Goal: Transaction & Acquisition: Purchase product/service

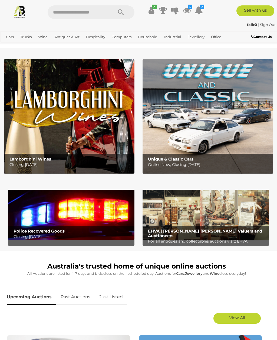
click at [231, 225] on img at bounding box center [206, 212] width 126 height 56
click at [188, 11] on icon at bounding box center [187, 10] width 8 height 10
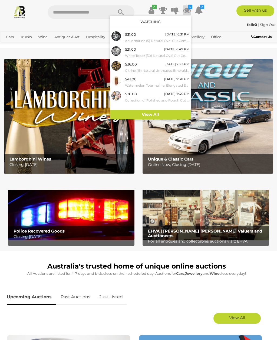
click at [152, 114] on link "View All" at bounding box center [150, 114] width 81 height 9
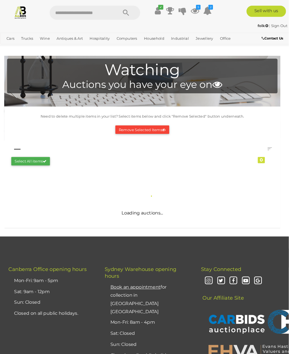
scroll to position [1, 0]
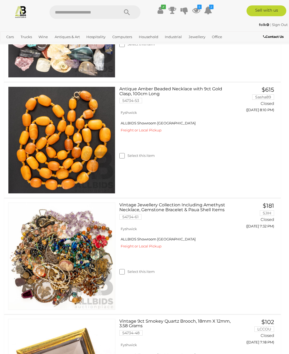
scroll to position [666, 0]
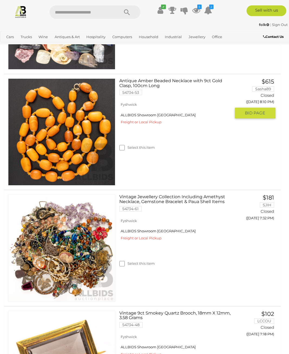
click at [129, 147] on label "Select this item" at bounding box center [136, 147] width 35 height 5
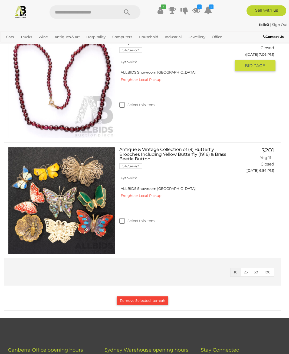
scroll to position [1062, 0]
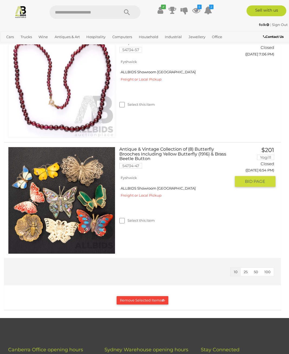
click at [145, 300] on button "Remove Selected Items" at bounding box center [143, 301] width 52 height 8
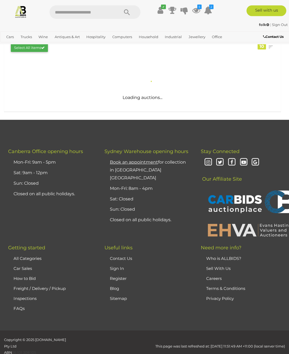
scroll to position [0, 0]
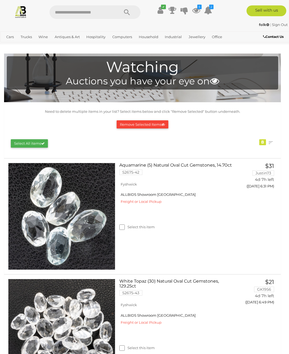
click at [0, 0] on link "View All Jewellery Auctions" at bounding box center [0, 0] width 0 height 0
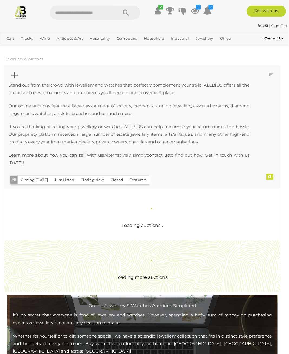
scroll to position [1, 0]
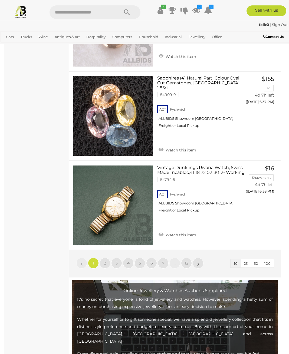
scroll to position [842, 0]
click at [197, 258] on link "»" at bounding box center [198, 263] width 11 height 11
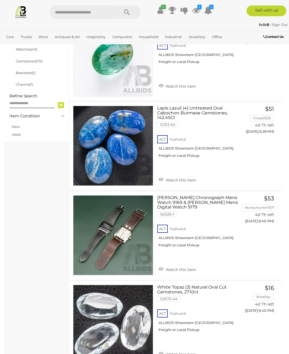
scroll to position [182, 0]
click at [165, 340] on link "Watch this item" at bounding box center [177, 354] width 40 height 8
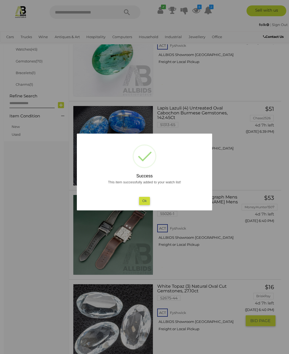
click at [146, 205] on button "Ok" at bounding box center [144, 201] width 11 height 8
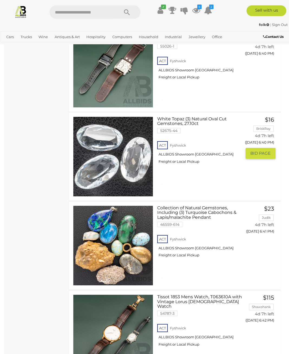
scroll to position [349, 0]
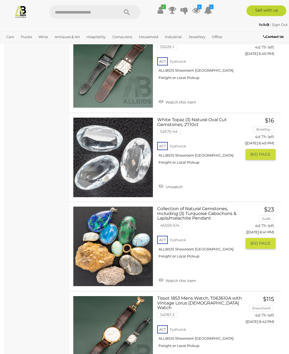
click at [170, 277] on link "Watch this item" at bounding box center [177, 280] width 40 height 8
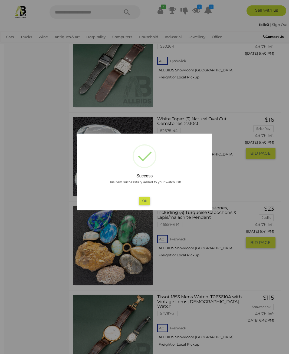
click at [147, 205] on button "Ok" at bounding box center [144, 201] width 11 height 8
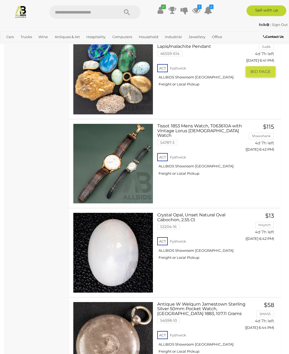
scroll to position [521, 0]
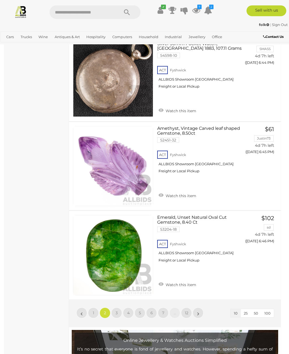
click at [197, 311] on link "»" at bounding box center [198, 313] width 11 height 11
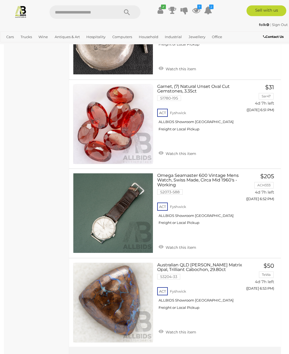
scroll to position [745, 0]
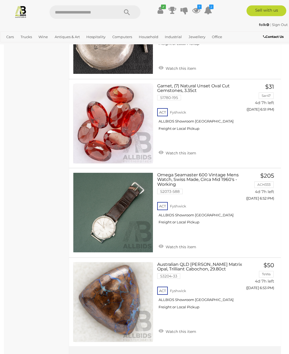
click at [202, 340] on link "»" at bounding box center [198, 360] width 11 height 11
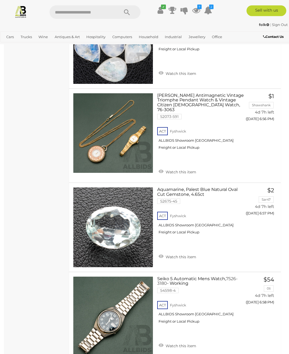
scroll to position [468, 0]
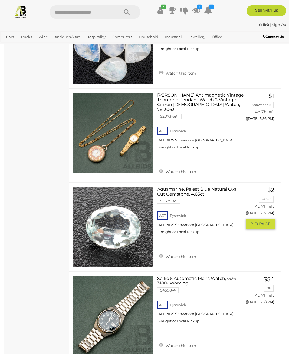
click at [164, 252] on link "Watch this item" at bounding box center [177, 256] width 40 height 8
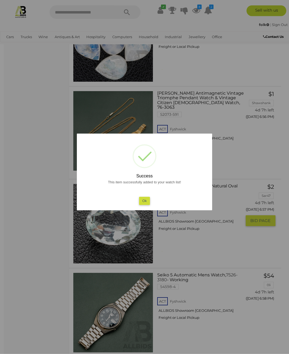
click at [145, 205] on button "Ok" at bounding box center [144, 201] width 11 height 8
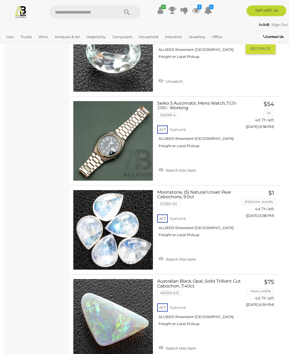
scroll to position [644, 0]
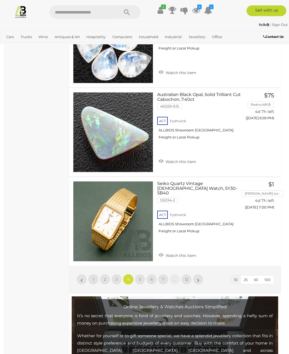
click at [196, 274] on link "»" at bounding box center [198, 279] width 11 height 11
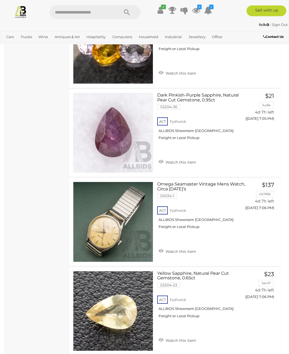
scroll to position [552, 0]
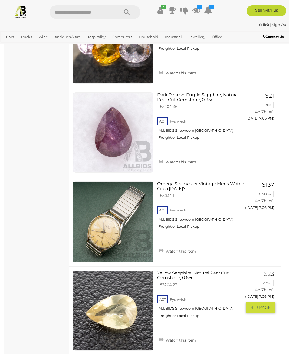
click at [165, 340] on link "Watch this item" at bounding box center [177, 340] width 40 height 8
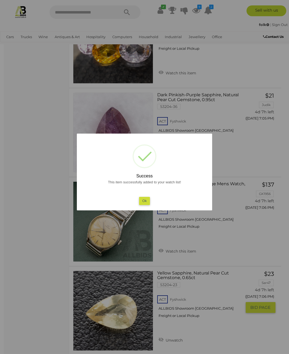
click at [145, 205] on button "Ok" at bounding box center [144, 201] width 11 height 8
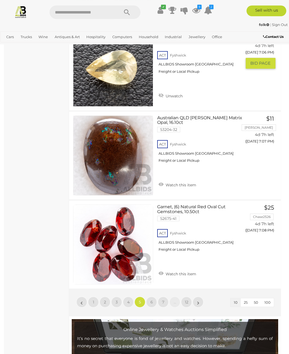
scroll to position [797, 0]
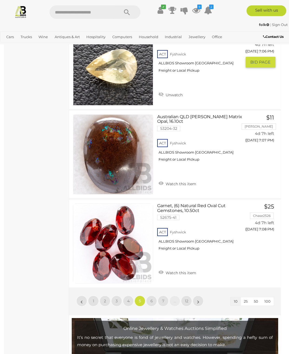
click at [200, 304] on link "»" at bounding box center [198, 301] width 11 height 11
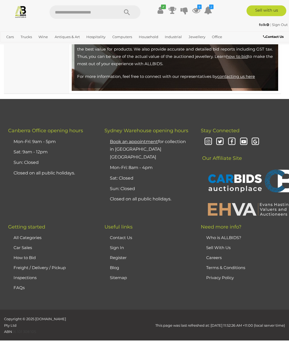
scroll to position [139, 0]
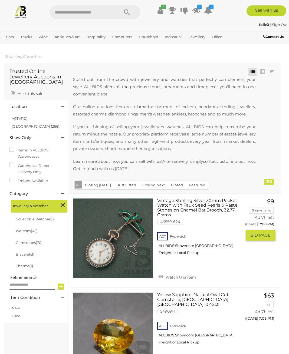
click at [256, 238] on button "GO TO BID PAGE" at bounding box center [261, 235] width 30 height 11
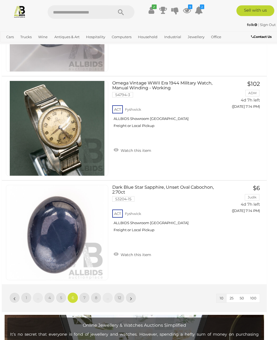
scroll to position [940, 2]
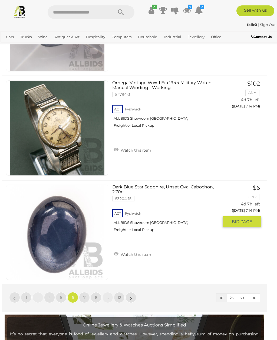
click at [119, 253] on link "Watch this item" at bounding box center [132, 254] width 40 height 8
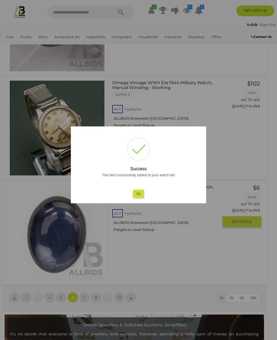
click at [142, 198] on button "Ok" at bounding box center [138, 194] width 11 height 8
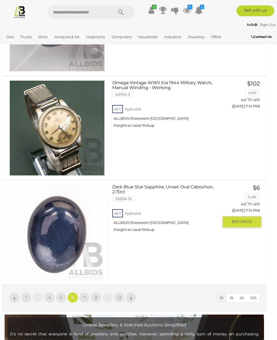
click at [129, 297] on link "»" at bounding box center [131, 297] width 11 height 11
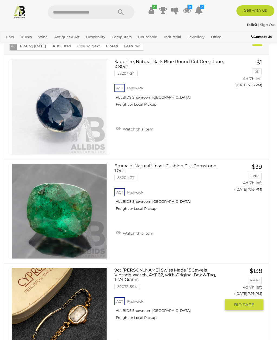
click at [228, 321] on div "9ct Cyrus Swiss Made 15 Jewels Vintage Watch, 4Y1102, with Original Box & Tag, …" at bounding box center [136, 315] width 273 height 103
click at [260, 330] on div "9ct Cyrus Swiss Made 15 Jewels Vintage Watch, 4Y1102, with Original Box & Tag, …" at bounding box center [136, 315] width 273 height 103
click at [81, 311] on link at bounding box center [59, 315] width 102 height 95
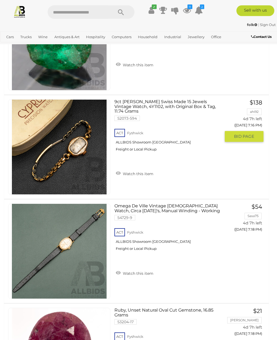
scroll to position [296, 0]
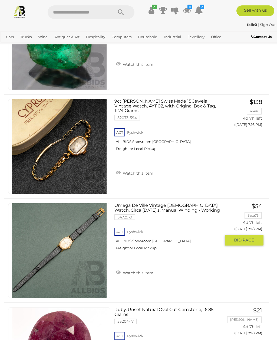
click at [245, 244] on button "GO TO BID PAGE" at bounding box center [244, 240] width 39 height 11
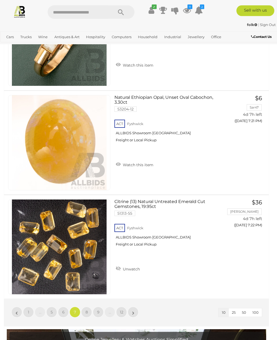
scroll to position [925, 0]
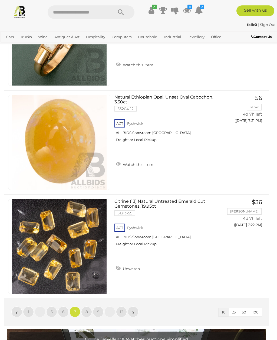
click at [134, 314] on link "»" at bounding box center [133, 312] width 11 height 11
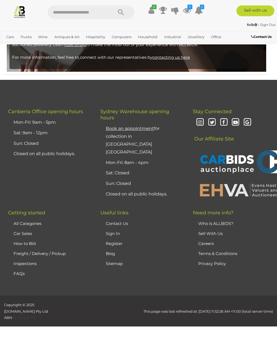
scroll to position [127, 0]
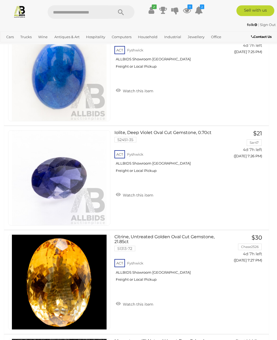
scroll to position [577, 0]
click at [120, 304] on link "Watch this item" at bounding box center [135, 304] width 40 height 8
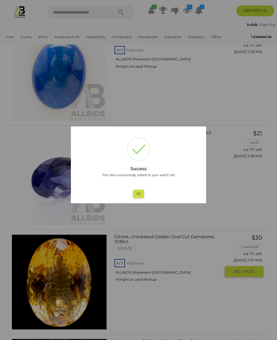
click at [141, 198] on button "Ok" at bounding box center [138, 194] width 11 height 8
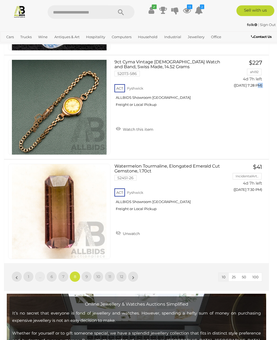
scroll to position [969, 0]
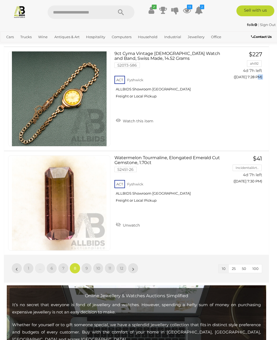
click at [135, 269] on link "»" at bounding box center [133, 268] width 11 height 11
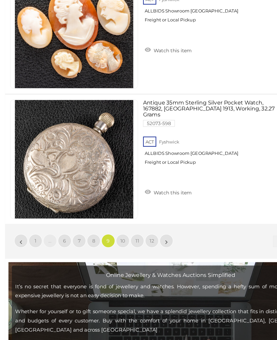
scroll to position [992, 0]
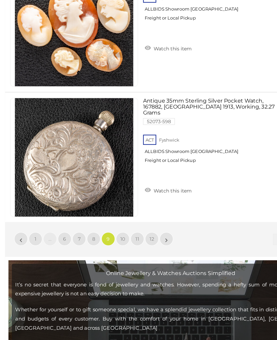
click at [134, 239] on link "»" at bounding box center [133, 244] width 11 height 11
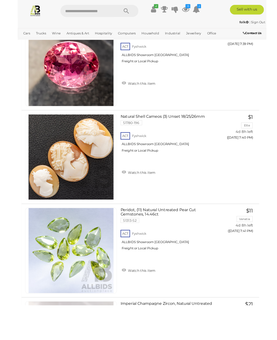
scroll to position [411, 0]
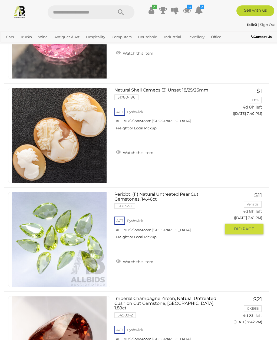
click at [120, 259] on link "Watch this item" at bounding box center [135, 261] width 40 height 8
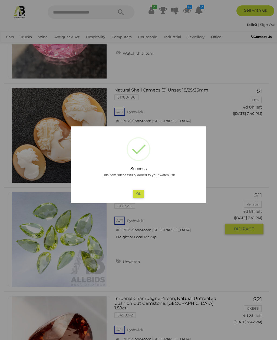
click at [139, 198] on button "Ok" at bounding box center [138, 194] width 11 height 8
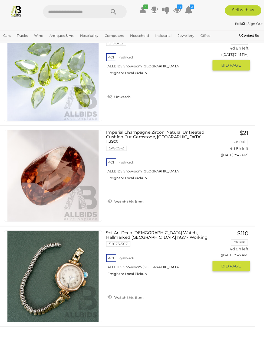
scroll to position [583, 9]
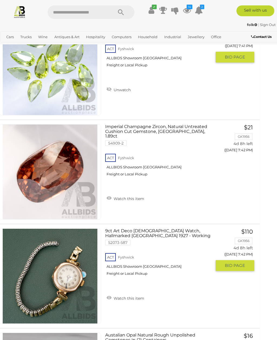
click at [110, 294] on link "Watch this item" at bounding box center [125, 298] width 40 height 8
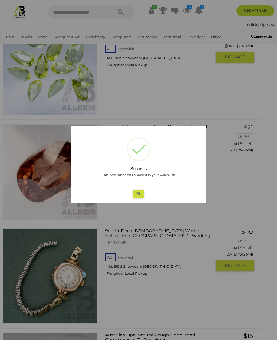
click at [138, 198] on button "Ok" at bounding box center [138, 194] width 11 height 8
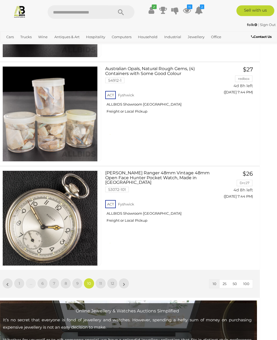
scroll to position [954, 9]
click at [122, 283] on link "»" at bounding box center [124, 283] width 11 height 11
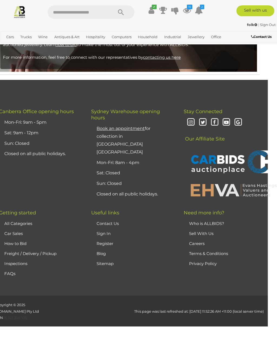
scroll to position [127, 0]
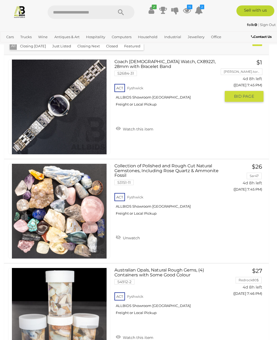
click at [241, 96] on span "BID PAGE" at bounding box center [244, 96] width 20 height 5
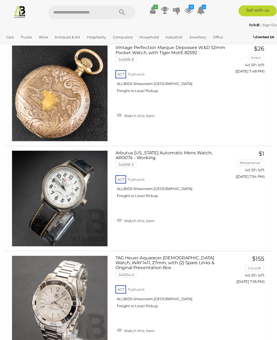
scroll to position [454, 0]
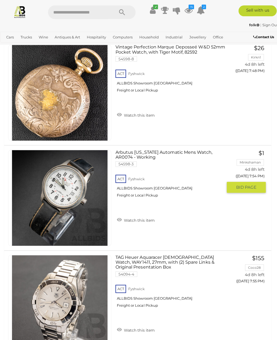
click at [248, 185] on span "BID PAGE" at bounding box center [244, 185] width 20 height 5
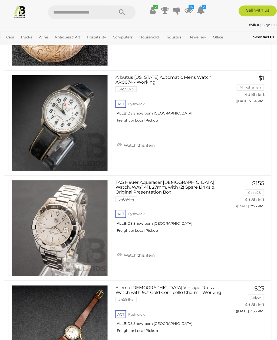
scroll to position [537, 0]
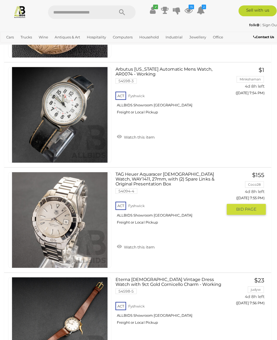
click at [244, 209] on button "GO TO BID PAGE" at bounding box center [244, 207] width 39 height 11
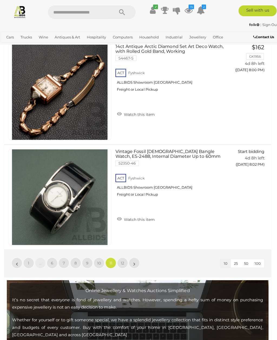
scroll to position [977, 0]
click at [135, 260] on link "»" at bounding box center [133, 260] width 11 height 11
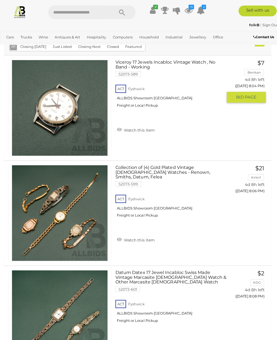
click at [248, 98] on span "BID PAGE" at bounding box center [244, 96] width 20 height 5
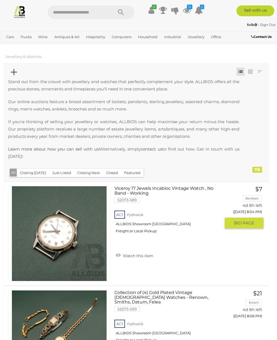
scroll to position [141, 0]
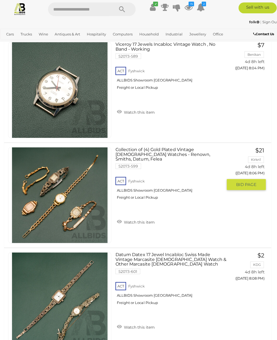
click at [245, 185] on button "GO TO BID PAGE" at bounding box center [244, 186] width 39 height 11
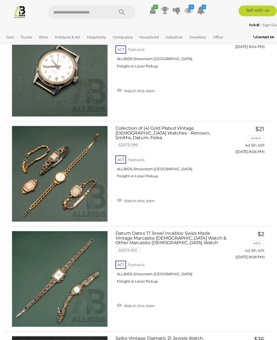
scroll to position [166, 0]
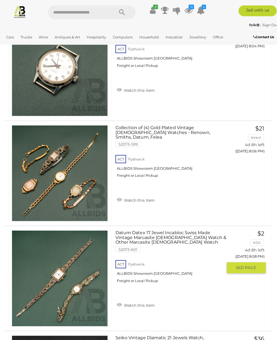
click at [255, 264] on button "GO TO BID PAGE" at bounding box center [244, 265] width 39 height 11
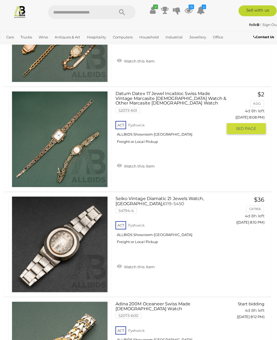
scroll to position [304, 0]
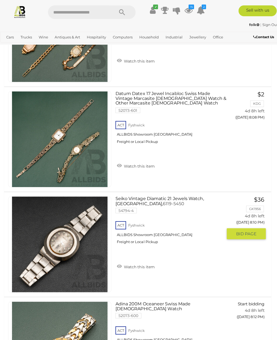
click at [250, 233] on span "BID PAGE" at bounding box center [244, 231] width 20 height 5
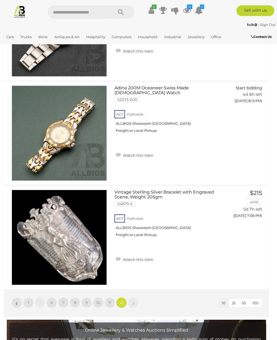
scroll to position [517, 0]
click at [252, 226] on span "BID PAGE" at bounding box center [244, 226] width 20 height 5
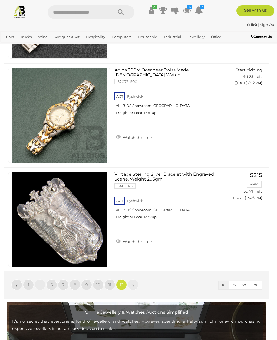
click at [54, 283] on link "6" at bounding box center [51, 284] width 11 height 11
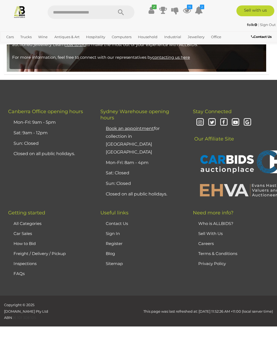
scroll to position [127, 0]
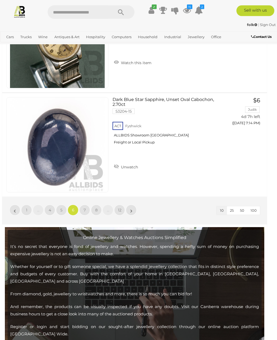
scroll to position [1026, 2]
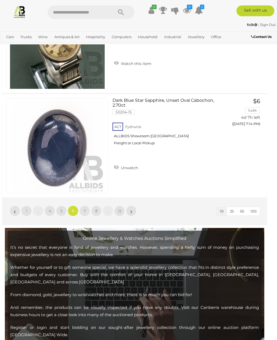
click at [51, 207] on link "4" at bounding box center [49, 211] width 11 height 11
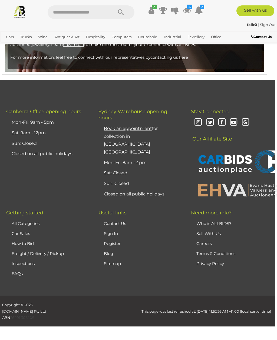
scroll to position [127, 0]
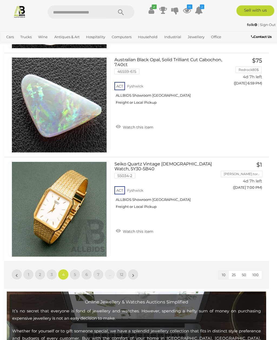
scroll to position [963, 0]
click at [247, 200] on span "BID PAGE" at bounding box center [244, 198] width 20 height 5
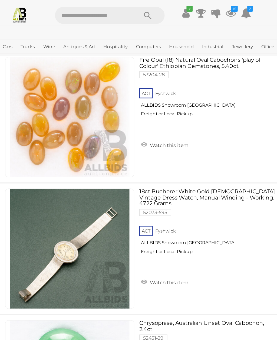
scroll to position [145, 0]
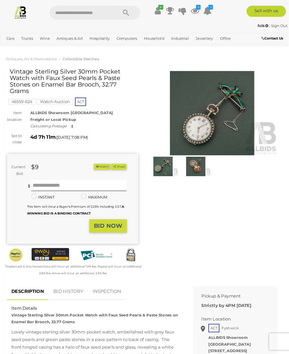
scroll to position [1, 0]
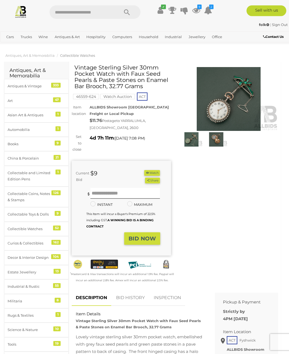
click at [195, 140] on img at bounding box center [192, 139] width 22 height 14
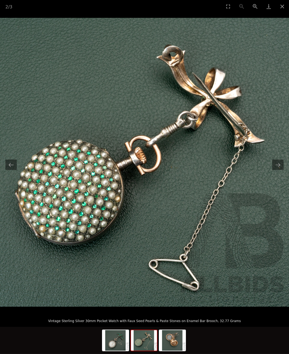
click at [277, 167] on button "Next slide" at bounding box center [277, 165] width 11 height 11
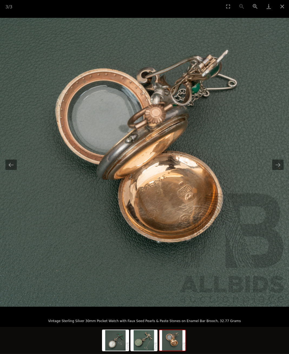
click at [277, 165] on button "Next slide" at bounding box center [277, 165] width 11 height 11
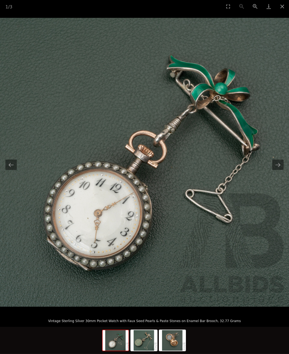
click at [277, 5] on button "Close gallery" at bounding box center [283, 6] width 14 height 13
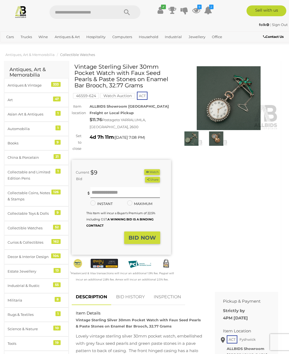
scroll to position [4, 0]
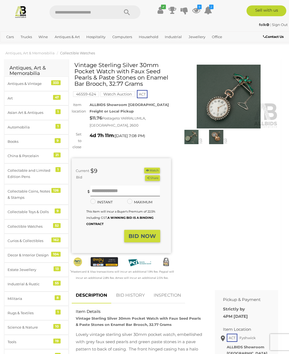
click at [154, 168] on button "Watch" at bounding box center [152, 171] width 16 height 6
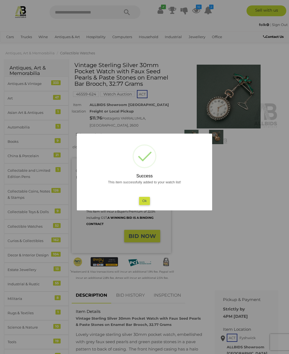
click at [149, 198] on button "Ok" at bounding box center [144, 201] width 11 height 8
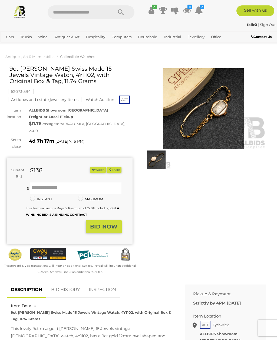
click at [224, 118] on img at bounding box center [204, 108] width 126 height 81
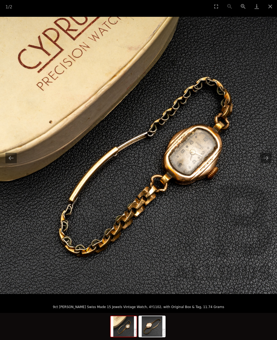
click at [265, 164] on img at bounding box center [138, 155] width 277 height 277
click at [267, 160] on button "Next slide" at bounding box center [266, 158] width 11 height 11
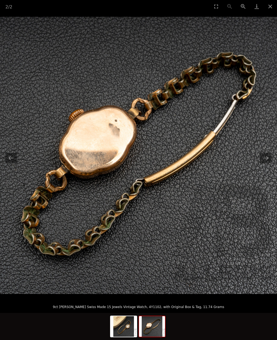
click at [266, 162] on button "Next slide" at bounding box center [266, 158] width 11 height 11
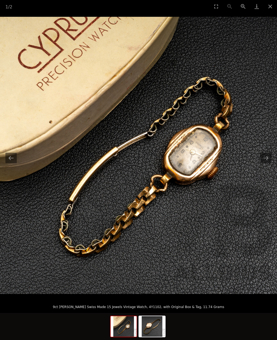
click at [269, 6] on button "Close gallery" at bounding box center [271, 6] width 14 height 13
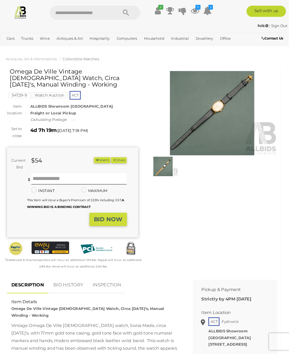
scroll to position [1, 0]
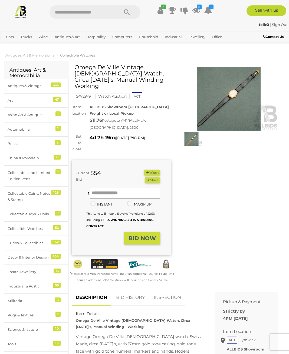
click at [236, 94] on img at bounding box center [228, 99] width 99 height 64
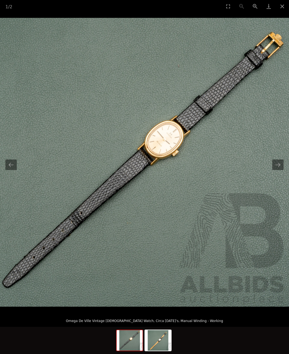
click at [277, 166] on button "Next slide" at bounding box center [277, 165] width 11 height 11
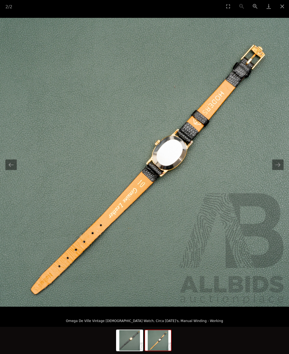
click at [277, 166] on button "Next slide" at bounding box center [277, 165] width 11 height 11
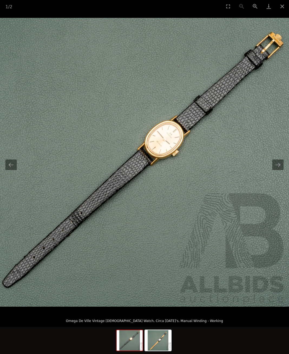
click at [277, 7] on button "Close gallery" at bounding box center [283, 6] width 14 height 13
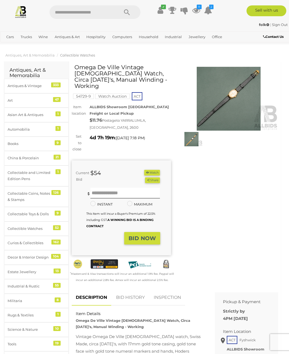
click at [155, 170] on button "Watch" at bounding box center [152, 173] width 16 height 6
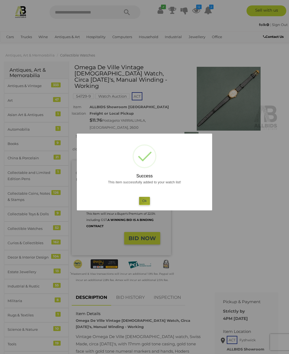
click at [147, 202] on button "Ok" at bounding box center [144, 201] width 11 height 8
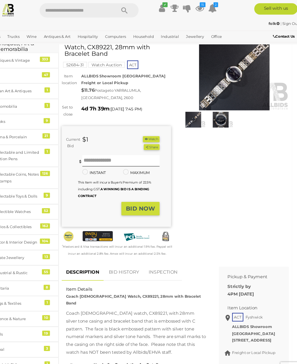
scroll to position [28, 0]
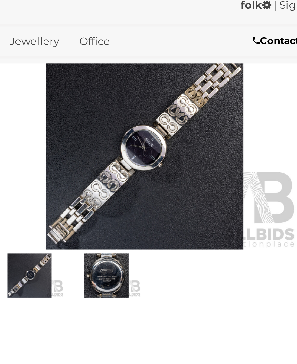
click at [184, 108] on img at bounding box center [195, 115] width 23 height 15
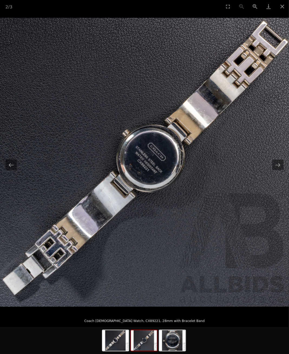
scroll to position [0, 6]
click at [279, 166] on button "Next slide" at bounding box center [277, 165] width 11 height 11
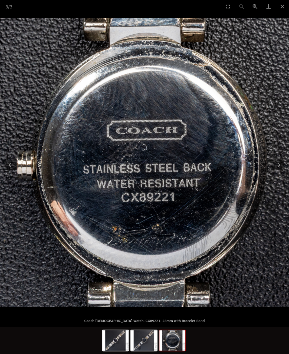
click at [286, 162] on img at bounding box center [144, 162] width 289 height 289
click at [279, 167] on button "Next slide" at bounding box center [277, 165] width 11 height 11
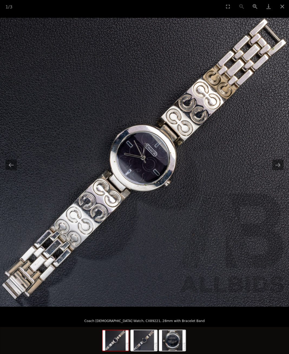
click at [286, 8] on button "Close gallery" at bounding box center [283, 6] width 14 height 13
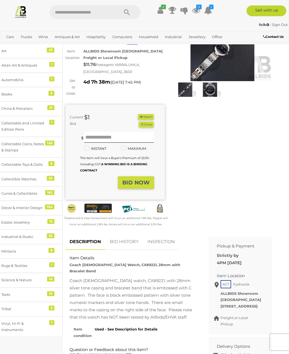
click at [143, 114] on button "Watch" at bounding box center [146, 117] width 16 height 6
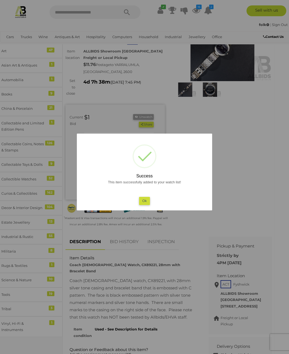
click at [147, 200] on button "Ok" at bounding box center [144, 201] width 11 height 8
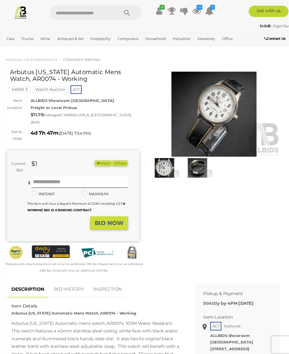
scroll to position [1, 0]
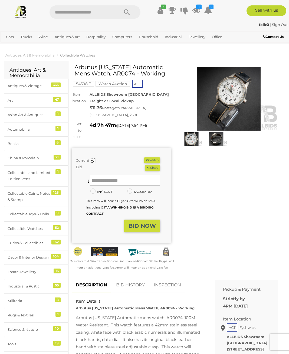
click at [236, 102] on img at bounding box center [228, 99] width 99 height 64
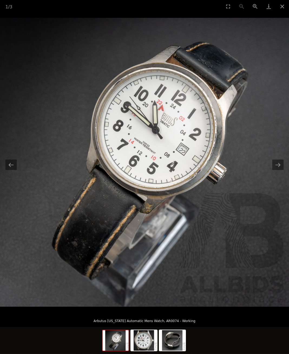
click at [277, 168] on button "Next slide" at bounding box center [277, 165] width 11 height 11
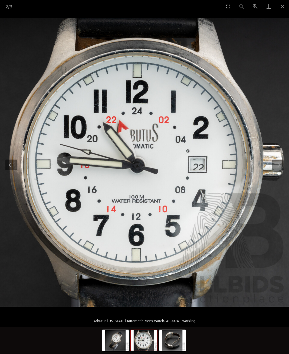
click at [277, 168] on button "Next slide" at bounding box center [277, 165] width 11 height 11
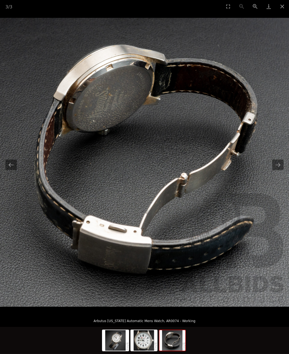
click at [277, 164] on button "Next slide" at bounding box center [277, 165] width 11 height 11
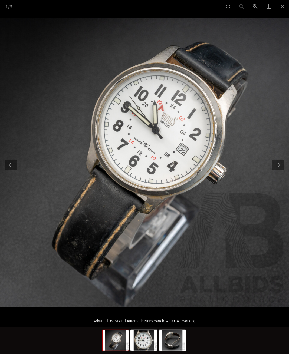
click at [277, 165] on button "Next slide" at bounding box center [277, 165] width 11 height 11
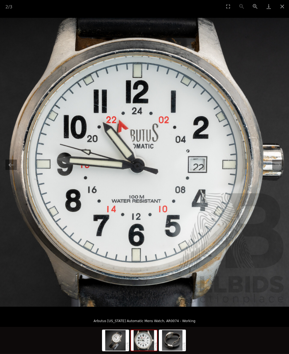
click at [277, 4] on button "Close gallery" at bounding box center [283, 6] width 14 height 13
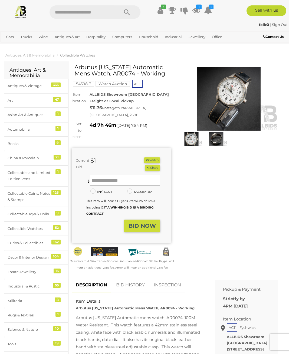
scroll to position [2, 0]
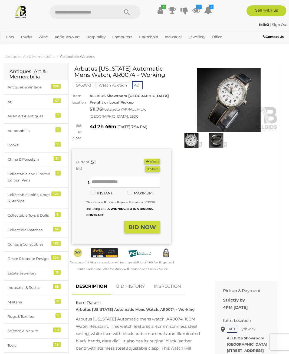
click at [155, 159] on button "Watch" at bounding box center [152, 162] width 16 height 6
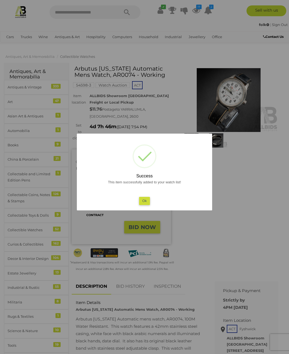
click at [148, 198] on button "Ok" at bounding box center [144, 201] width 11 height 8
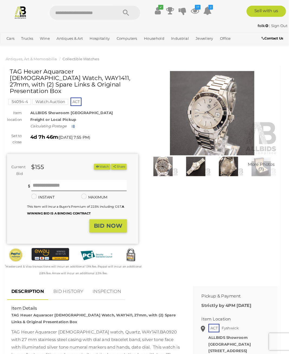
scroll to position [2, 0]
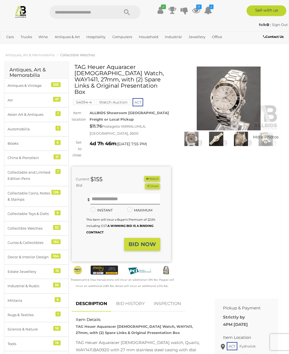
click at [241, 105] on img at bounding box center [228, 99] width 99 height 64
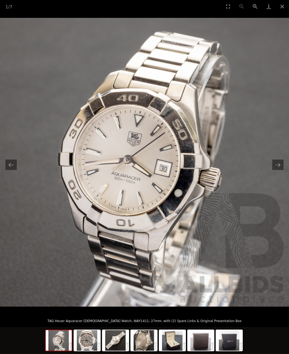
click at [277, 167] on button "Next slide" at bounding box center [277, 165] width 11 height 11
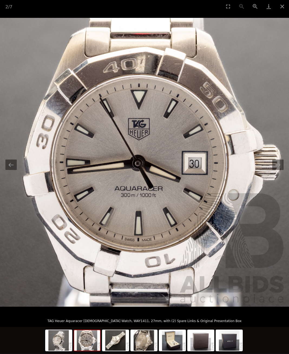
click at [277, 167] on button "Next slide" at bounding box center [277, 165] width 11 height 11
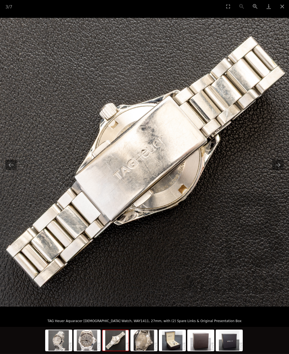
click at [277, 167] on button "Next slide" at bounding box center [277, 165] width 11 height 11
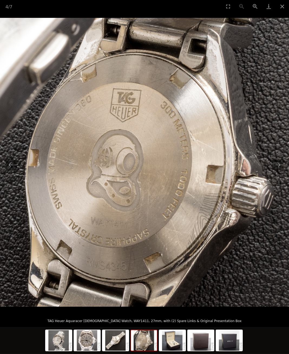
click at [275, 167] on button "Next slide" at bounding box center [277, 165] width 11 height 11
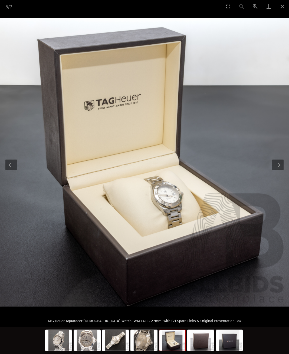
click at [277, 165] on button "Next slide" at bounding box center [277, 165] width 11 height 11
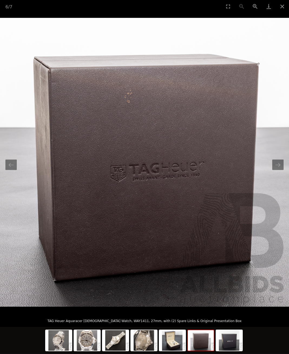
click at [277, 164] on button "Next slide" at bounding box center [277, 165] width 11 height 11
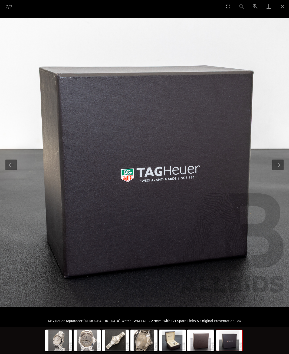
click at [277, 165] on button "Next slide" at bounding box center [277, 165] width 11 height 11
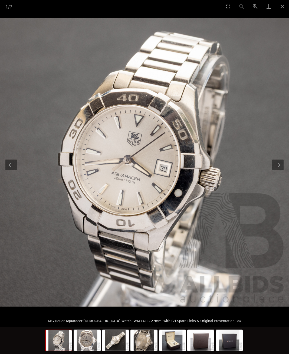
click at [277, 164] on button "Next slide" at bounding box center [277, 165] width 11 height 11
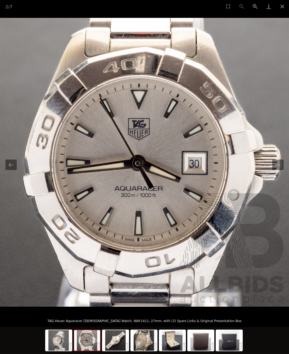
click at [277, 167] on button "Next slide" at bounding box center [277, 165] width 11 height 11
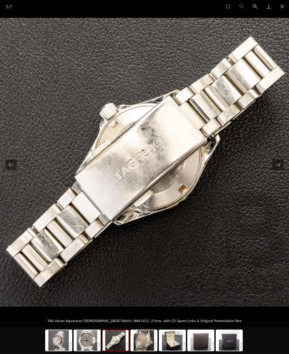
click at [277, 7] on button "Close gallery" at bounding box center [283, 6] width 14 height 13
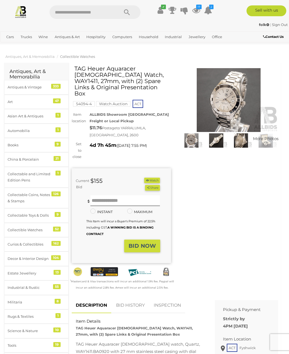
click at [154, 178] on button "Watch" at bounding box center [152, 181] width 16 height 6
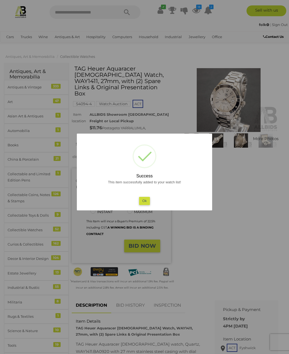
click at [147, 200] on button "Ok" at bounding box center [144, 201] width 11 height 8
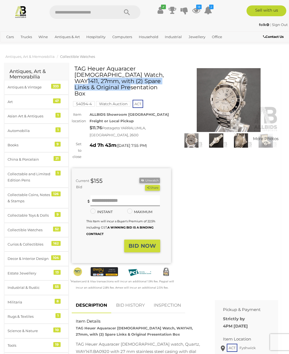
click at [175, 110] on div "More Photos (7)" at bounding box center [229, 109] width 108 height 86
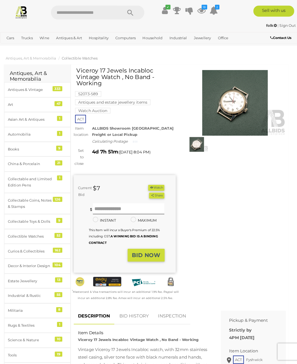
scroll to position [2, 0]
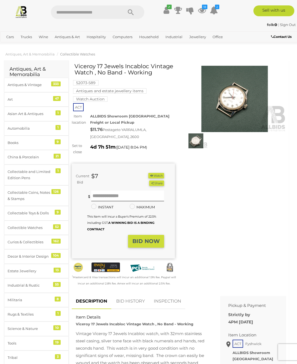
click at [249, 100] on img at bounding box center [234, 99] width 103 height 67
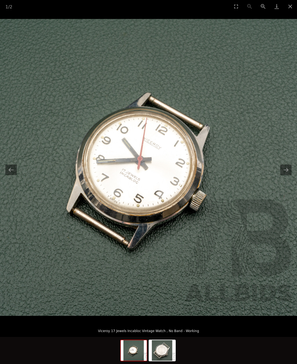
click at [286, 163] on img at bounding box center [148, 167] width 297 height 297
click at [283, 173] on button "Next slide" at bounding box center [285, 170] width 11 height 11
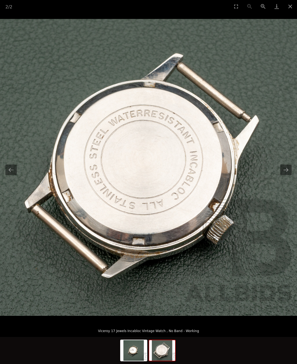
click at [287, 170] on button "Next slide" at bounding box center [285, 170] width 11 height 11
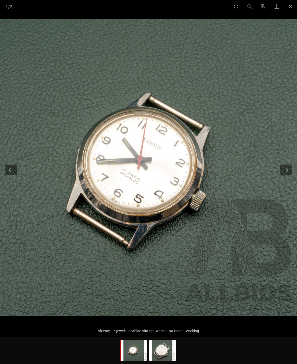
click at [289, 8] on button "Close gallery" at bounding box center [291, 6] width 14 height 13
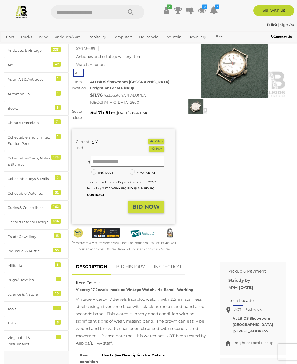
scroll to position [31, 0]
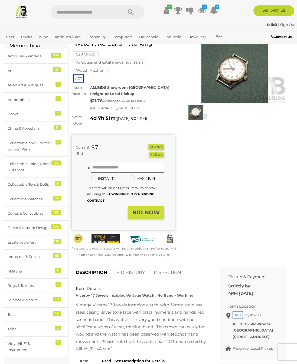
click at [157, 148] on button "Watch" at bounding box center [156, 147] width 16 height 6
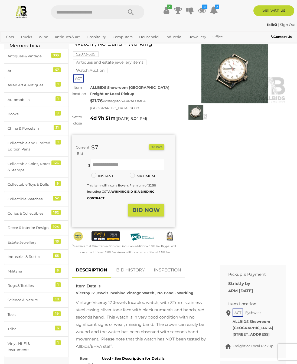
scroll to position [31, 0]
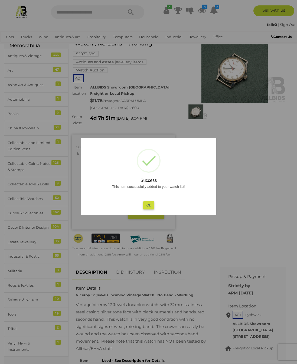
click at [151, 204] on button "Ok" at bounding box center [148, 205] width 11 height 8
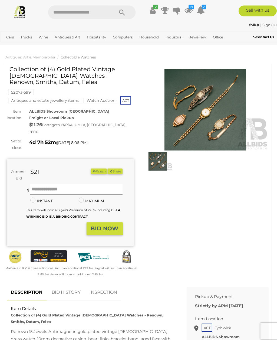
click at [218, 117] on img at bounding box center [204, 108] width 126 height 81
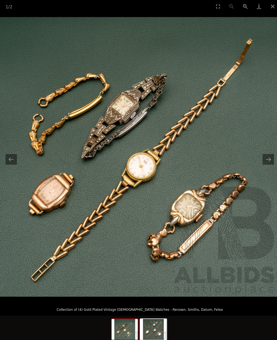
click at [268, 158] on button "Next slide" at bounding box center [266, 158] width 11 height 11
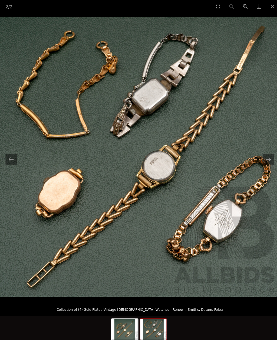
click at [268, 12] on button "Close gallery" at bounding box center [271, 6] width 14 height 13
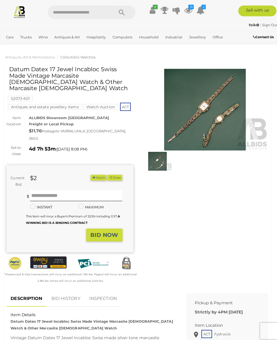
click at [222, 123] on img at bounding box center [204, 108] width 126 height 81
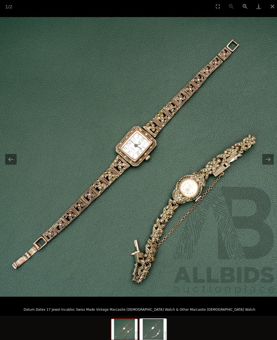
click at [268, 157] on button "Next slide" at bounding box center [266, 158] width 11 height 11
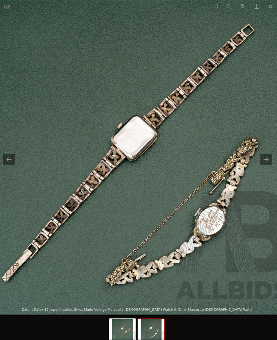
scroll to position [0, 12]
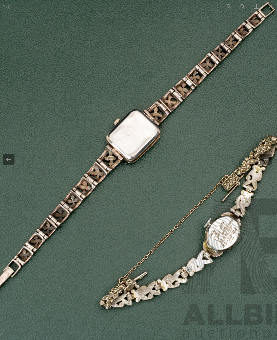
click at [268, 159] on button "Next slide" at bounding box center [266, 158] width 11 height 11
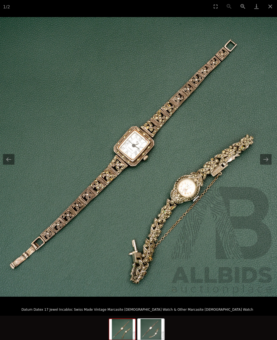
click at [263, 159] on button "Next slide" at bounding box center [266, 158] width 11 height 11
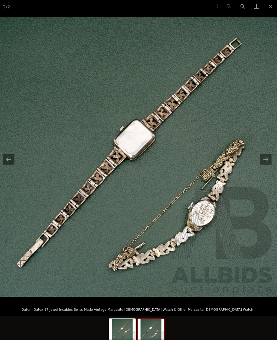
click at [265, 159] on button "Next slide" at bounding box center [266, 158] width 11 height 11
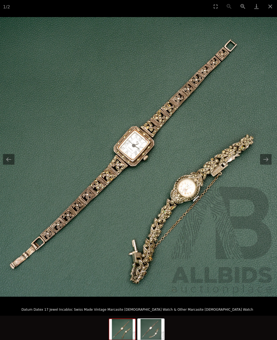
click at [272, 6] on button "Close gallery" at bounding box center [271, 6] width 14 height 13
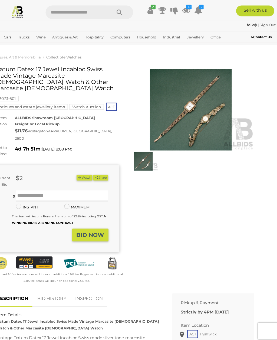
click at [87, 173] on button "Watch" at bounding box center [86, 176] width 16 height 6
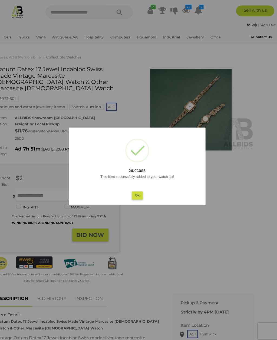
click at [138, 194] on button "Ok" at bounding box center [138, 194] width 11 height 8
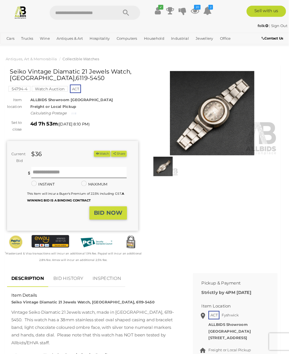
scroll to position [2, 0]
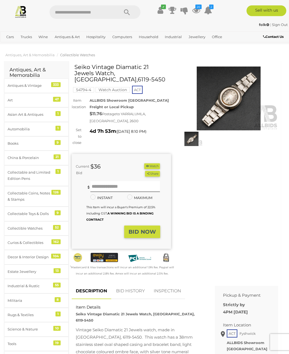
click at [238, 95] on img at bounding box center [228, 99] width 99 height 64
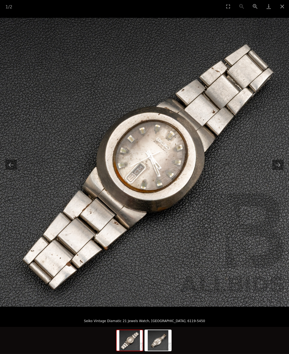
click at [277, 7] on button "Close gallery" at bounding box center [283, 6] width 14 height 13
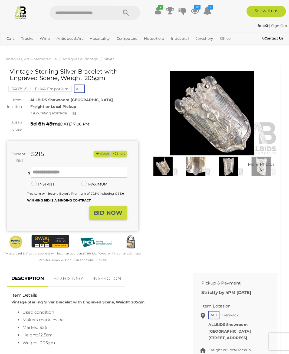
scroll to position [1, 0]
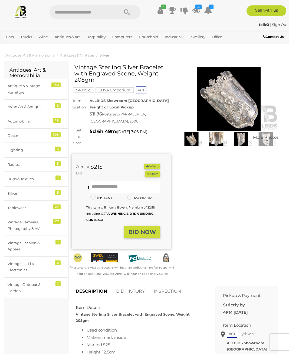
click at [245, 110] on img at bounding box center [228, 99] width 99 height 64
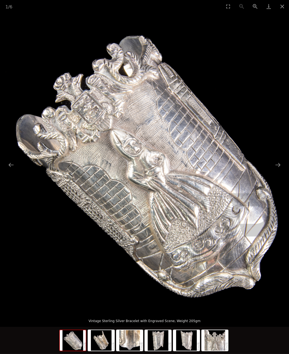
click at [277, 168] on button "Next slide" at bounding box center [277, 165] width 11 height 11
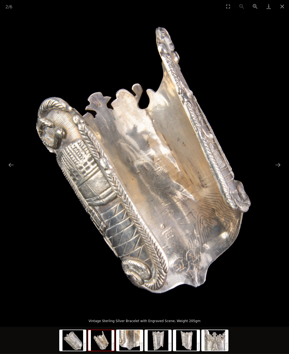
click at [277, 169] on button "Next slide" at bounding box center [277, 165] width 11 height 11
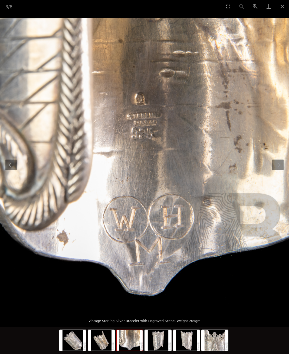
click at [277, 6] on button "Close gallery" at bounding box center [283, 6] width 14 height 13
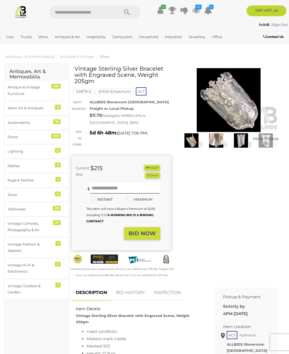
click at [243, 107] on img at bounding box center [228, 100] width 99 height 64
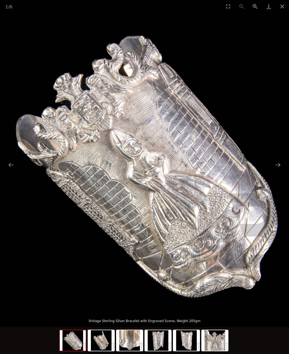
click at [277, 169] on button "Next slide" at bounding box center [277, 165] width 11 height 11
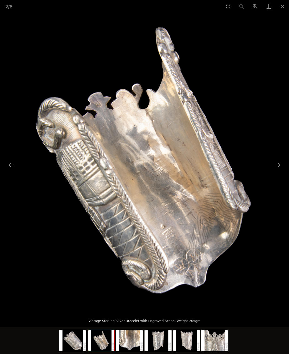
click at [277, 165] on button "Next slide" at bounding box center [277, 165] width 11 height 11
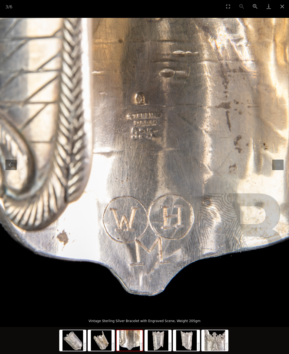
click at [277, 165] on button "Next slide" at bounding box center [277, 165] width 11 height 11
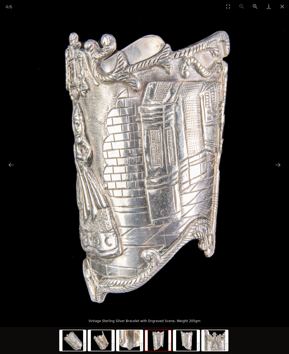
click at [277, 163] on button "Next slide" at bounding box center [277, 165] width 11 height 11
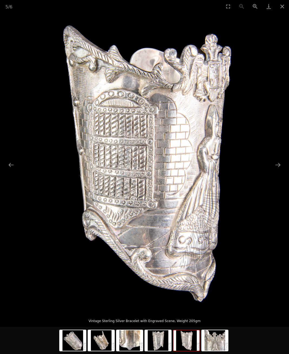
click at [277, 165] on button "Next slide" at bounding box center [277, 165] width 11 height 11
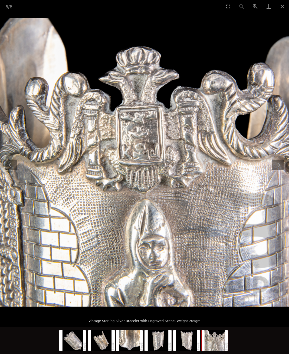
click at [277, 162] on button "Next slide" at bounding box center [277, 165] width 11 height 11
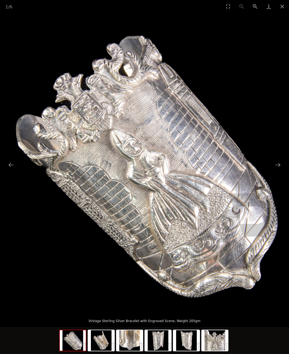
click at [277, 163] on button "Next slide" at bounding box center [277, 165] width 11 height 11
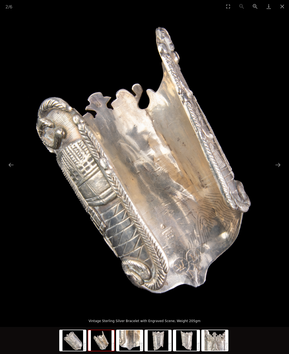
click at [277, 164] on button "Next slide" at bounding box center [277, 165] width 11 height 11
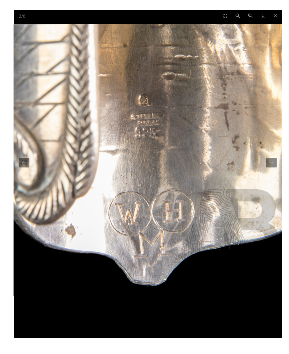
scroll to position [12, 0]
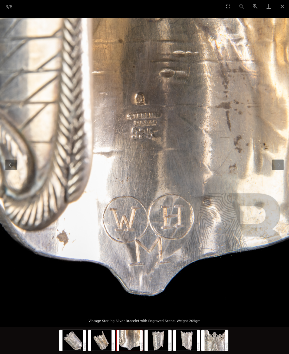
click at [277, 82] on img at bounding box center [144, 162] width 289 height 289
click at [277, 9] on button "Close gallery" at bounding box center [283, 6] width 14 height 13
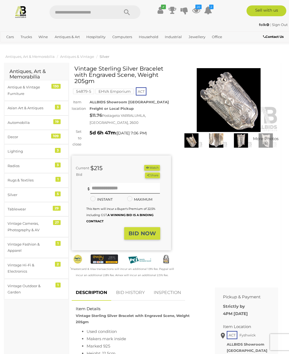
click at [156, 165] on button "Watch" at bounding box center [152, 168] width 16 height 6
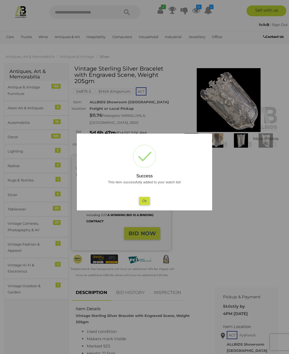
click at [146, 198] on button "Ok" at bounding box center [144, 201] width 11 height 8
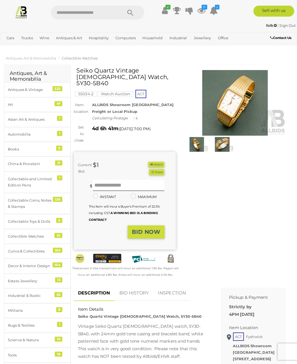
scroll to position [2, 0]
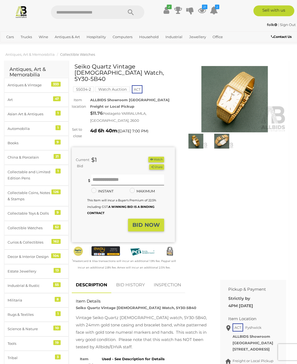
click at [250, 103] on img at bounding box center [234, 99] width 103 height 67
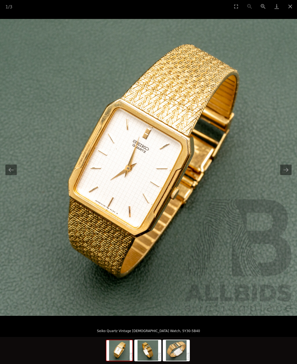
click at [287, 170] on button "Next slide" at bounding box center [285, 170] width 11 height 11
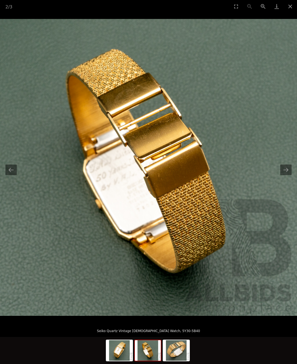
click at [288, 170] on button "Next slide" at bounding box center [285, 170] width 11 height 11
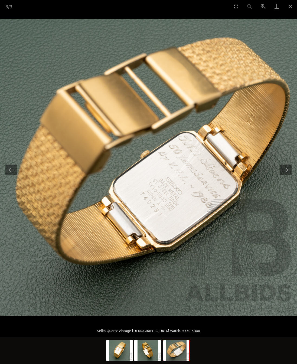
click at [289, 164] on img at bounding box center [148, 167] width 297 height 297
click at [288, 170] on button "Next slide" at bounding box center [285, 170] width 11 height 11
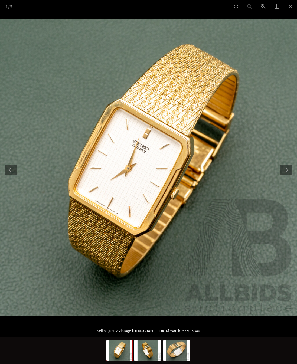
click at [288, 171] on button "Next slide" at bounding box center [285, 170] width 11 height 11
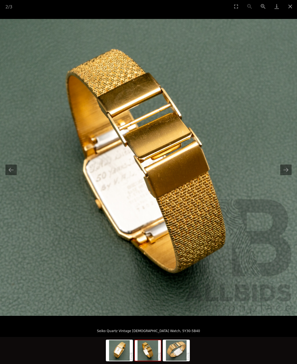
click at [289, 8] on button "Close gallery" at bounding box center [291, 6] width 14 height 13
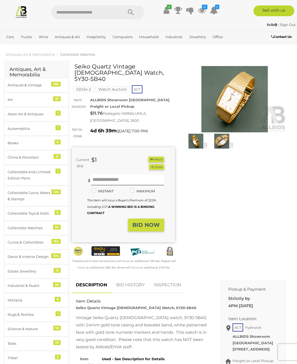
click at [255, 92] on img at bounding box center [234, 99] width 103 height 67
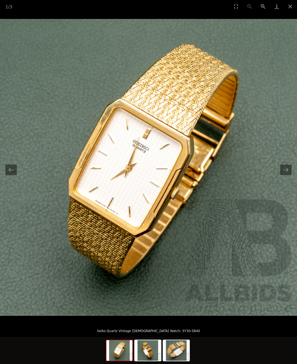
click at [284, 170] on button "Next slide" at bounding box center [285, 170] width 11 height 11
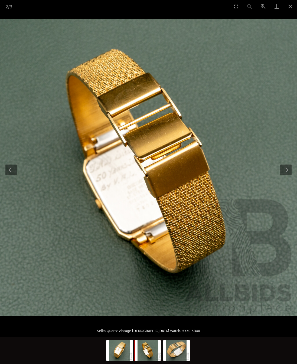
click at [287, 171] on button "Next slide" at bounding box center [285, 170] width 11 height 11
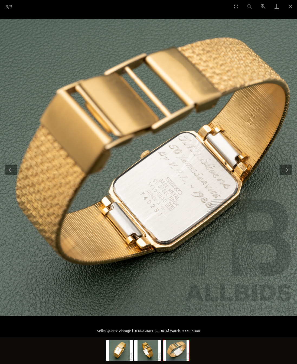
click at [287, 171] on button "Next slide" at bounding box center [285, 170] width 11 height 11
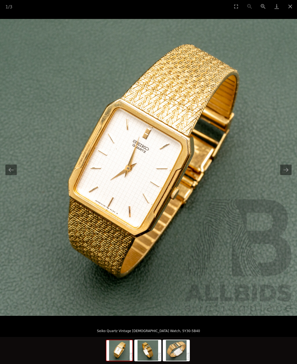
click at [289, 6] on button "Close gallery" at bounding box center [291, 6] width 14 height 13
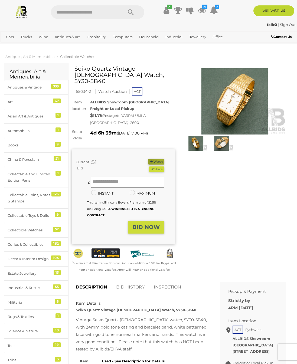
click at [160, 159] on button "Watch" at bounding box center [156, 162] width 16 height 6
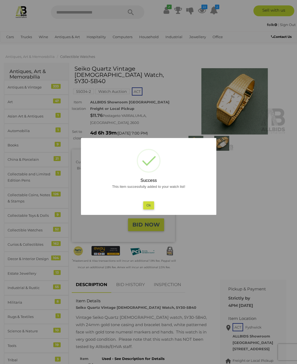
click at [150, 204] on button "Ok" at bounding box center [148, 205] width 11 height 8
